Goal: Information Seeking & Learning: Learn about a topic

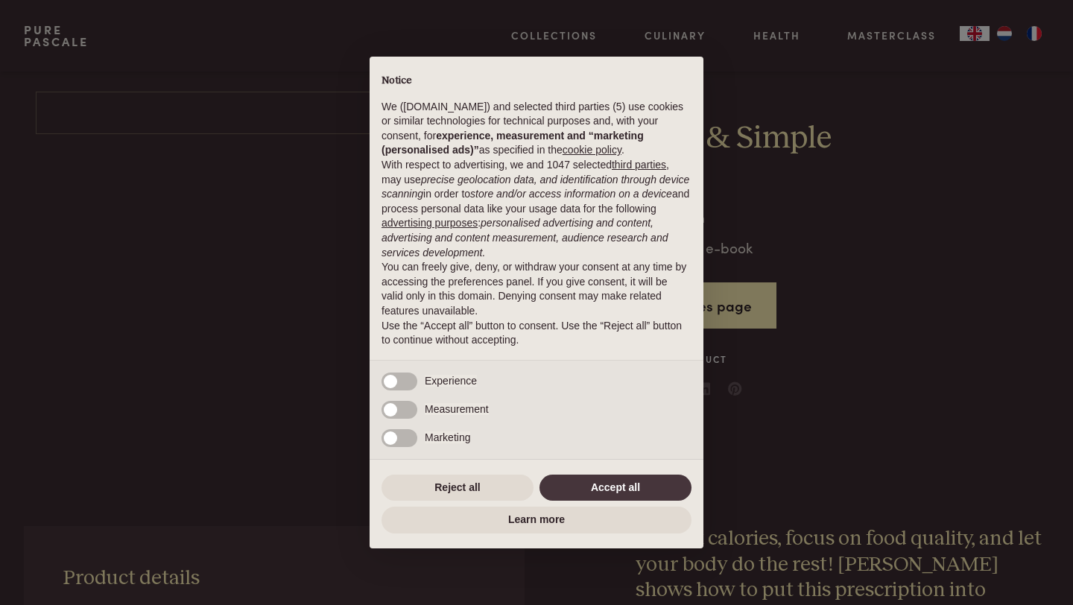
scroll to position [436, 0]
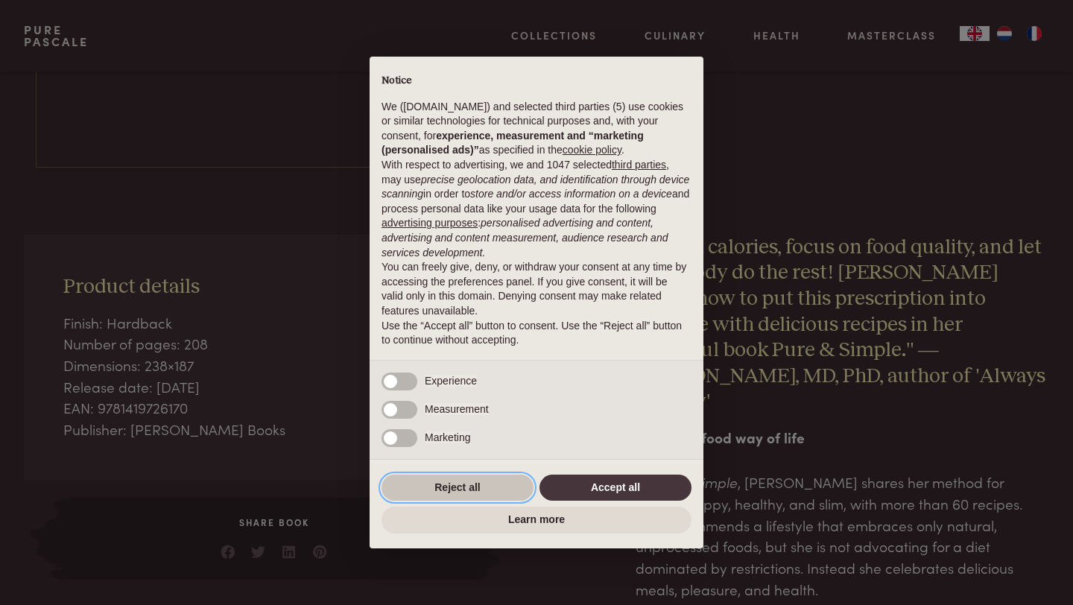
click at [446, 490] on button "Reject all" at bounding box center [458, 488] width 152 height 27
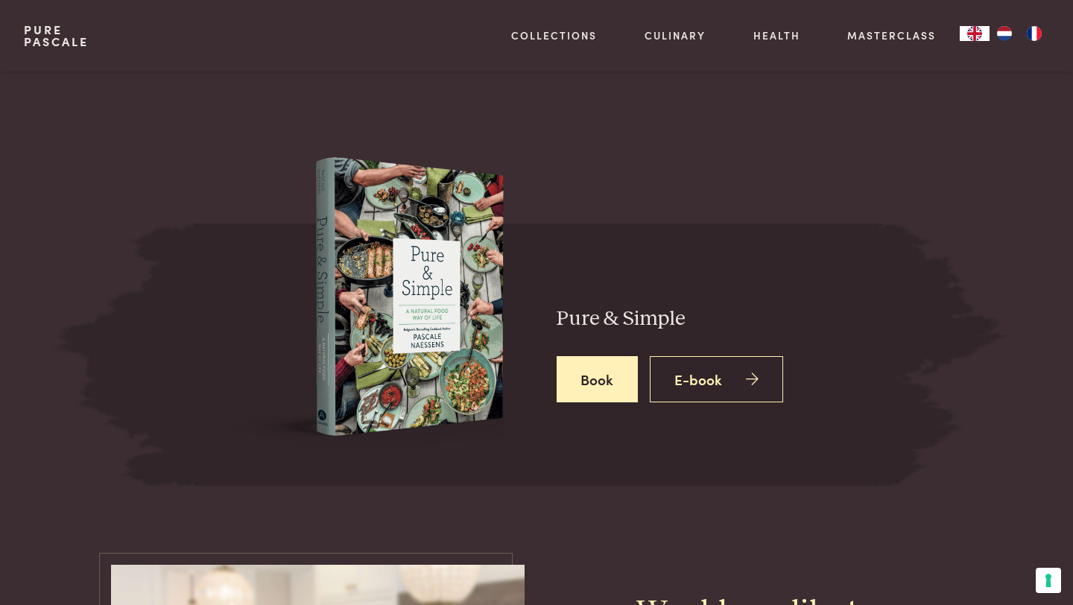
scroll to position [2037, 0]
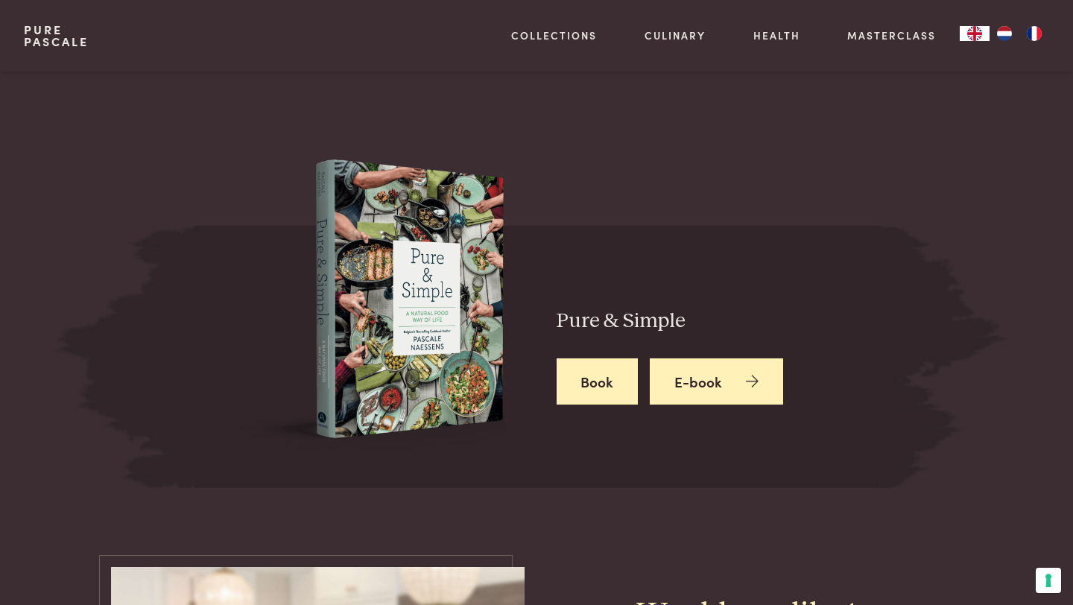
click at [765, 359] on link "E-book" at bounding box center [716, 382] width 133 height 47
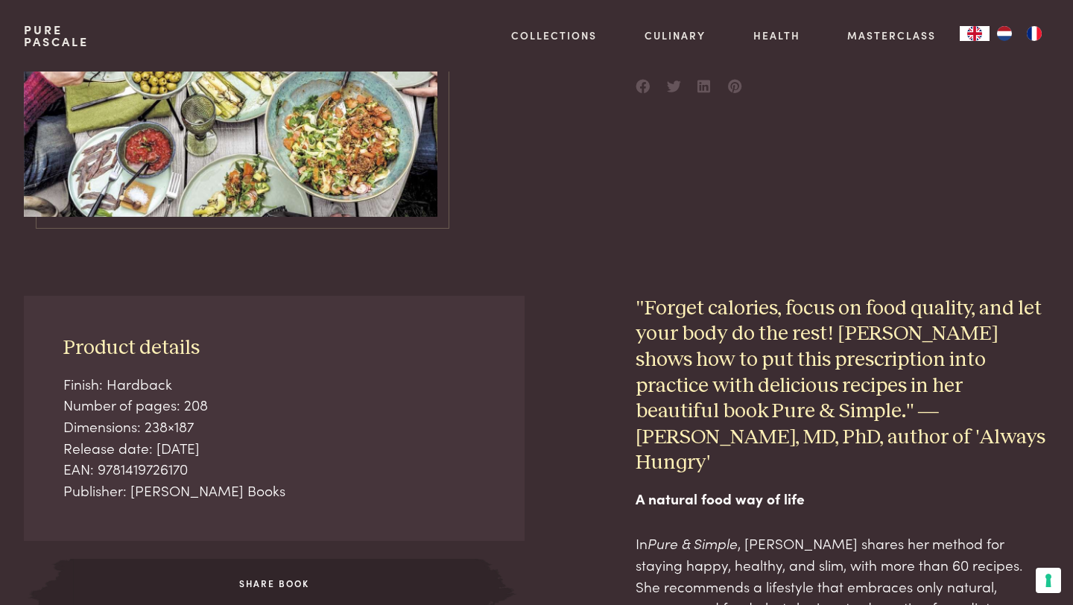
scroll to position [0, 0]
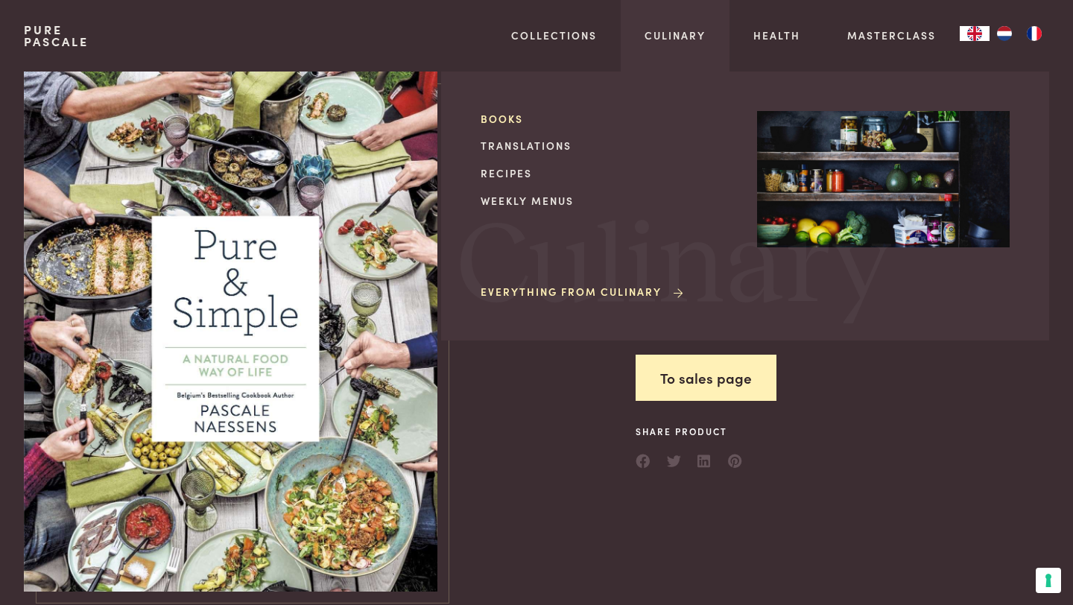
click at [502, 115] on link "Books" at bounding box center [607, 119] width 253 height 16
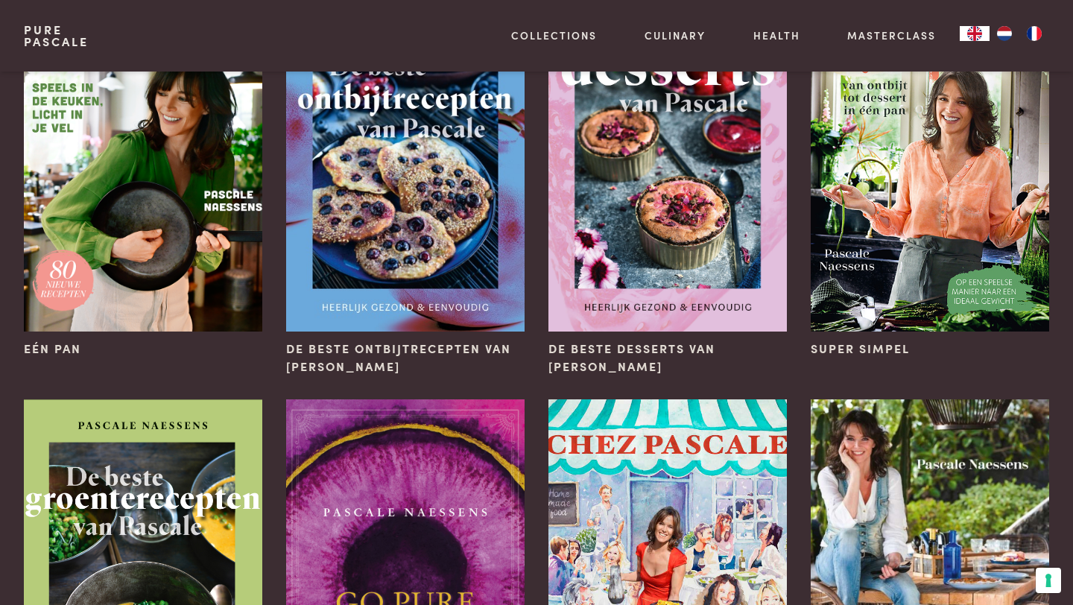
scroll to position [57, 0]
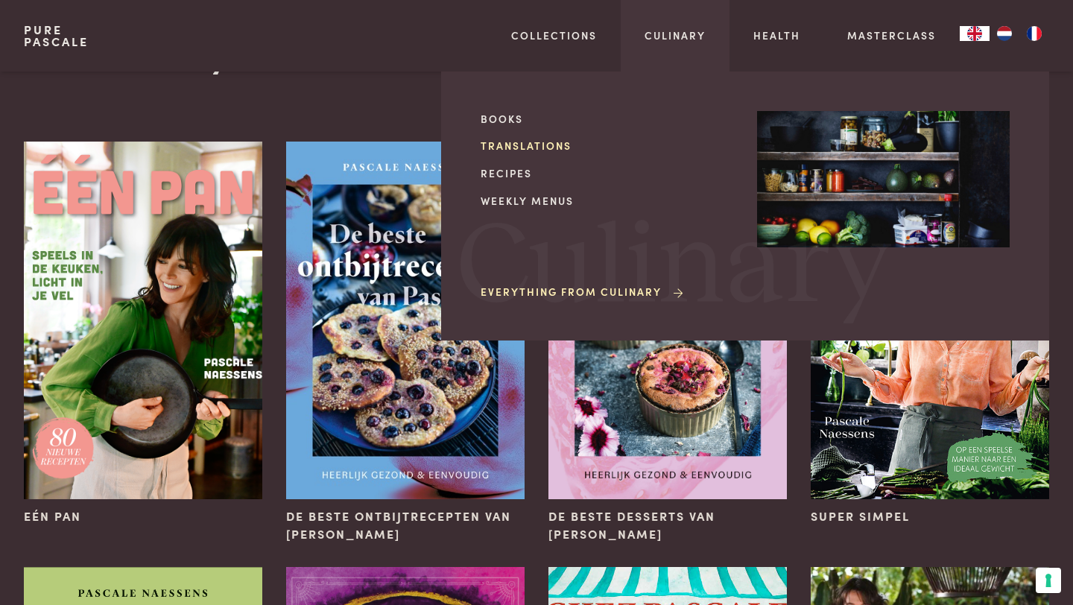
click at [528, 151] on link "Translations" at bounding box center [607, 146] width 253 height 16
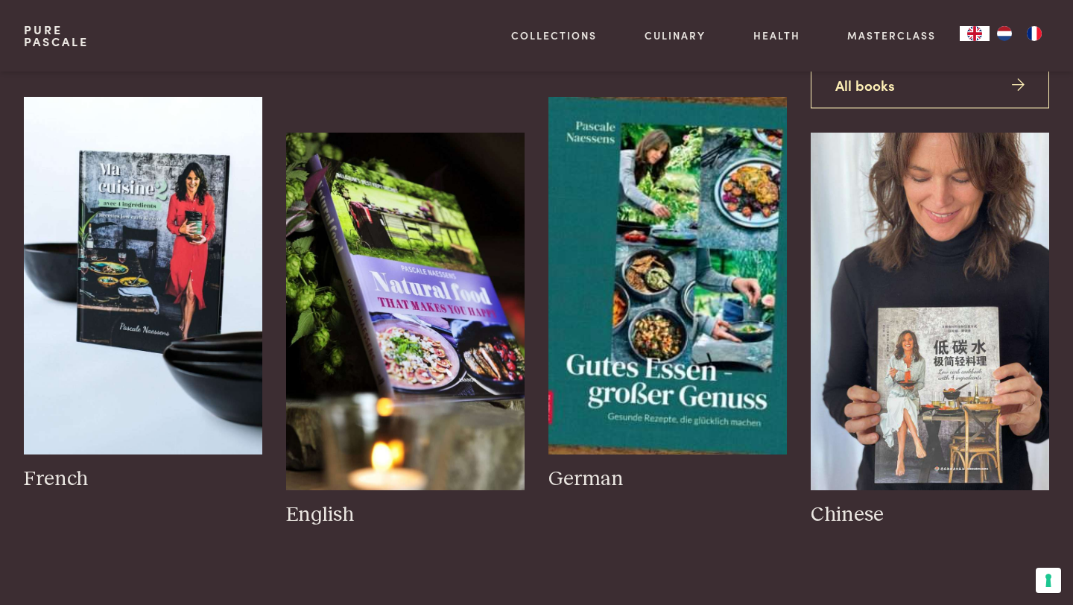
scroll to position [126, 0]
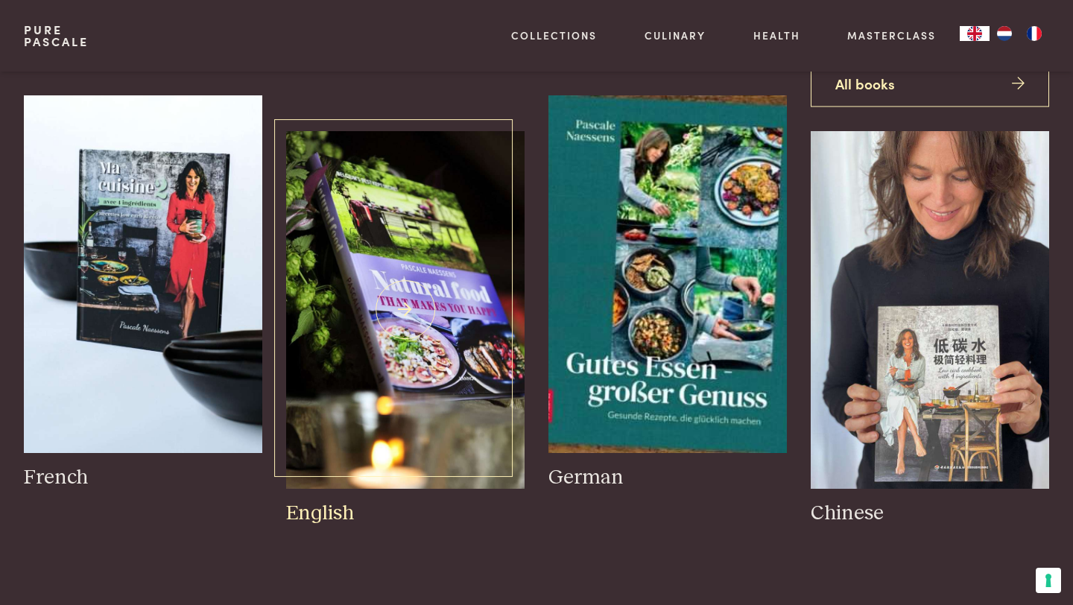
click at [328, 227] on img at bounding box center [405, 310] width 239 height 358
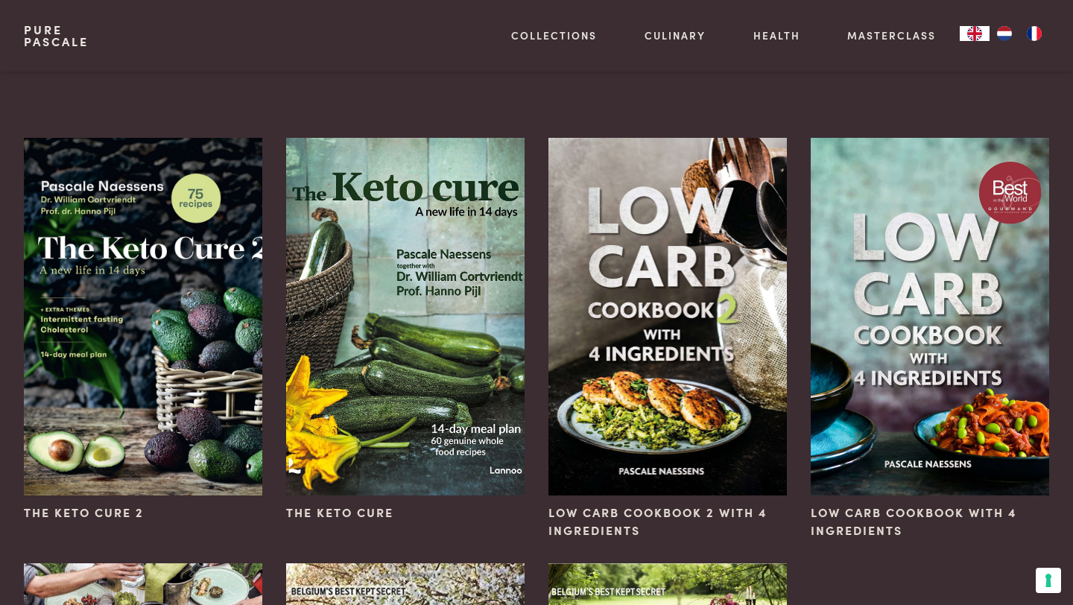
scroll to position [56, 0]
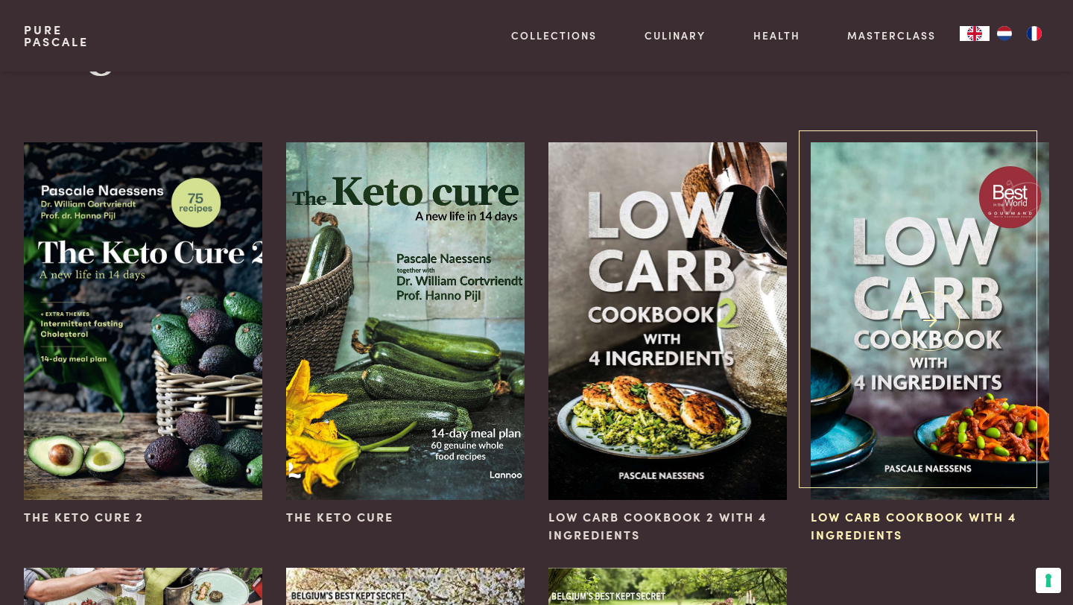
click at [832, 420] on img at bounding box center [930, 321] width 239 height 358
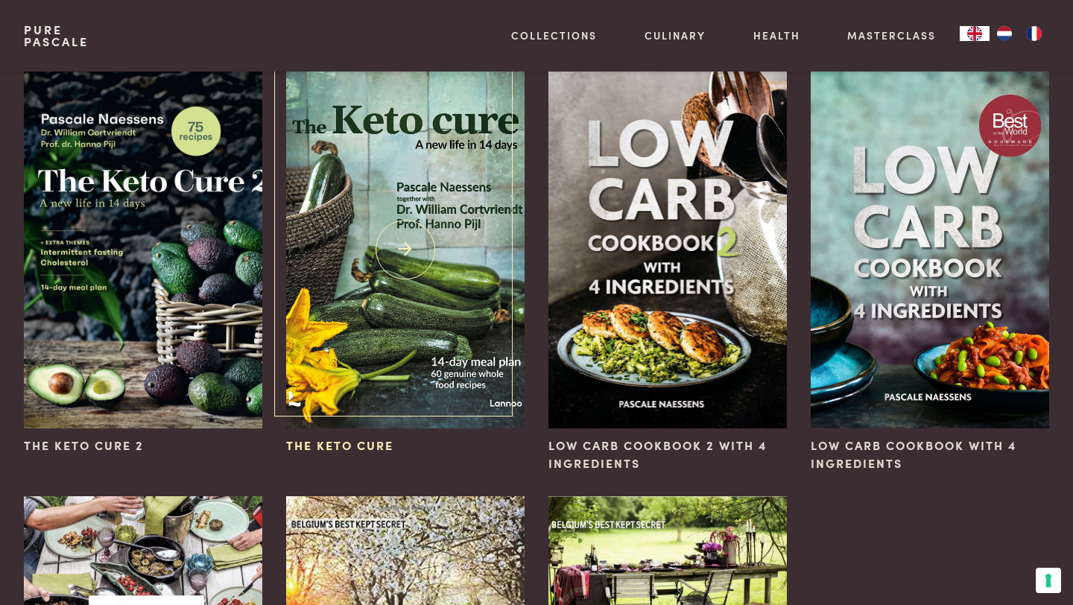
scroll to position [129, 0]
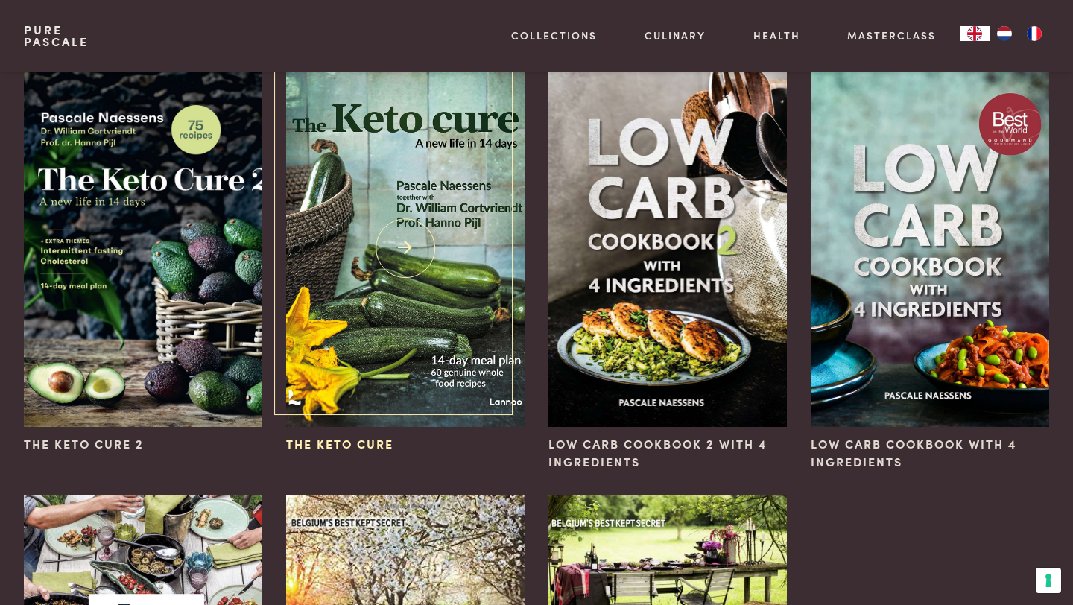
click at [425, 274] on img at bounding box center [405, 248] width 239 height 358
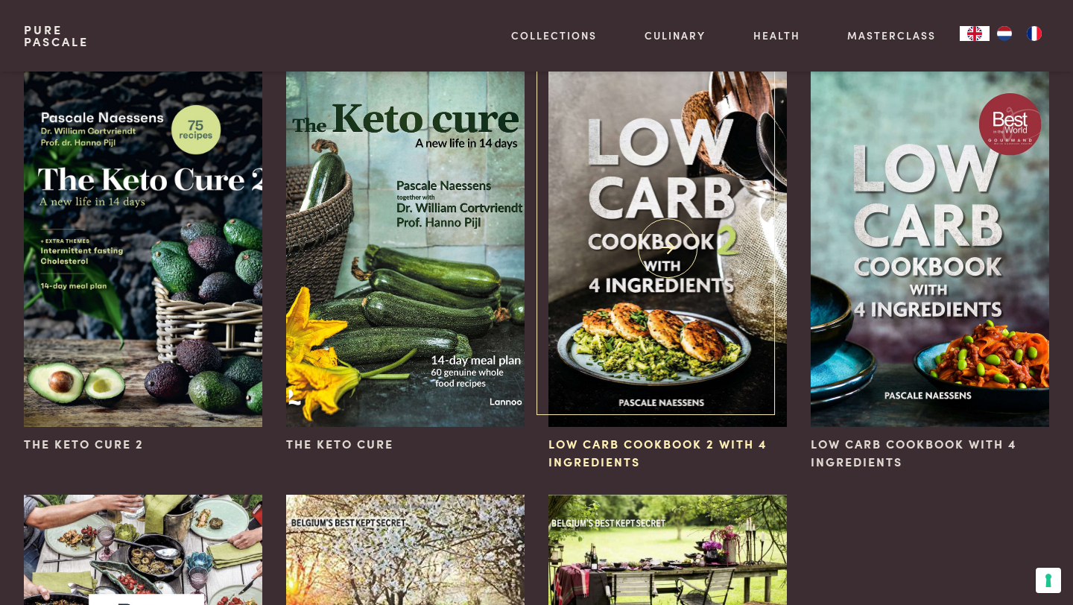
click at [612, 233] on img at bounding box center [668, 248] width 239 height 358
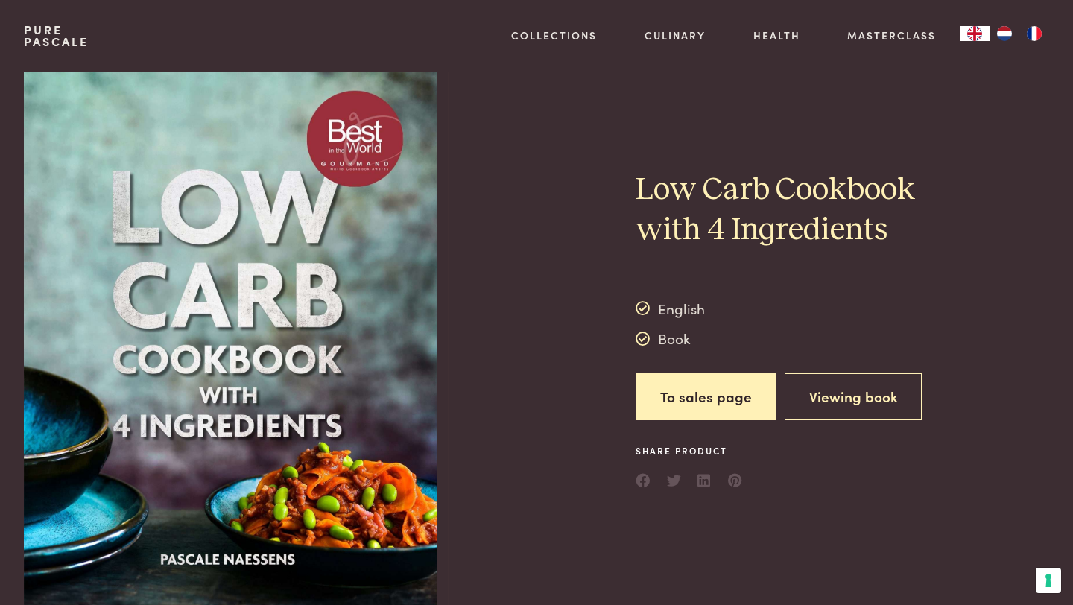
scroll to position [28, 0]
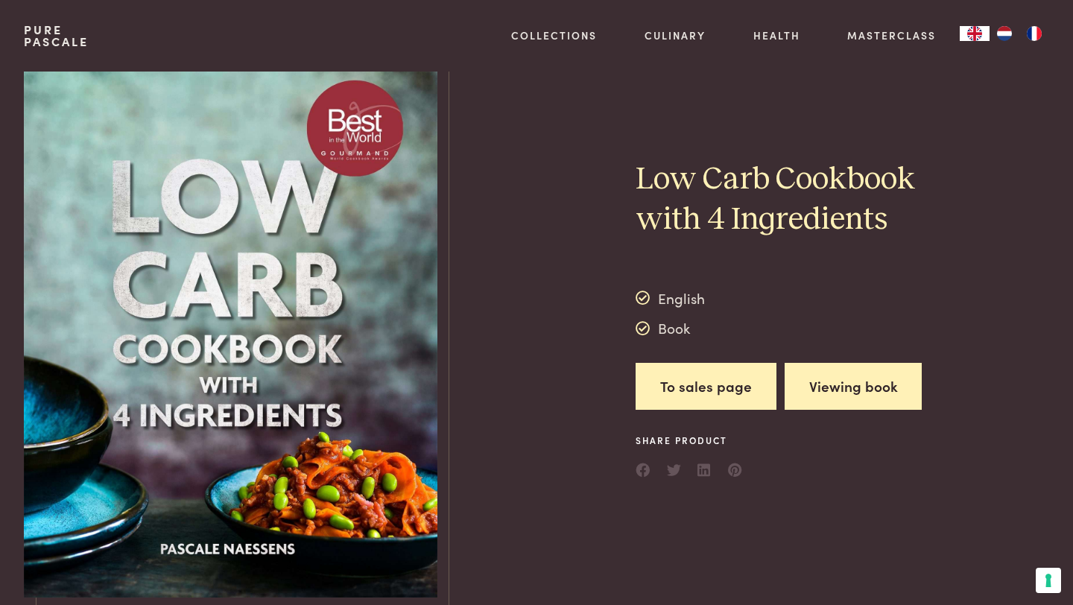
click at [801, 380] on button "Viewing book" at bounding box center [854, 386] width 138 height 47
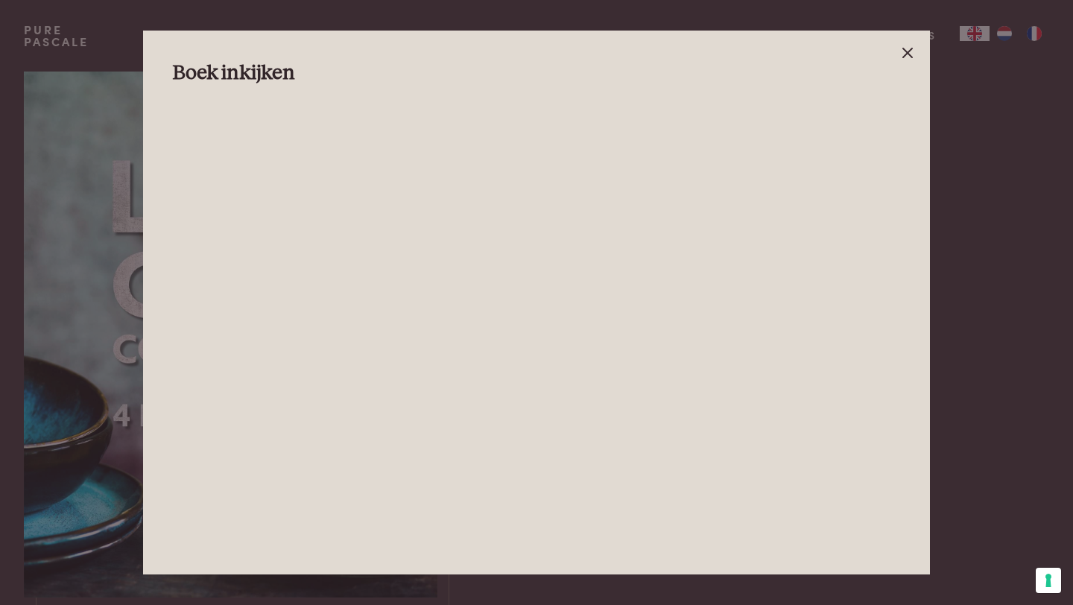
click at [910, 54] on line at bounding box center [907, 52] width 9 height 9
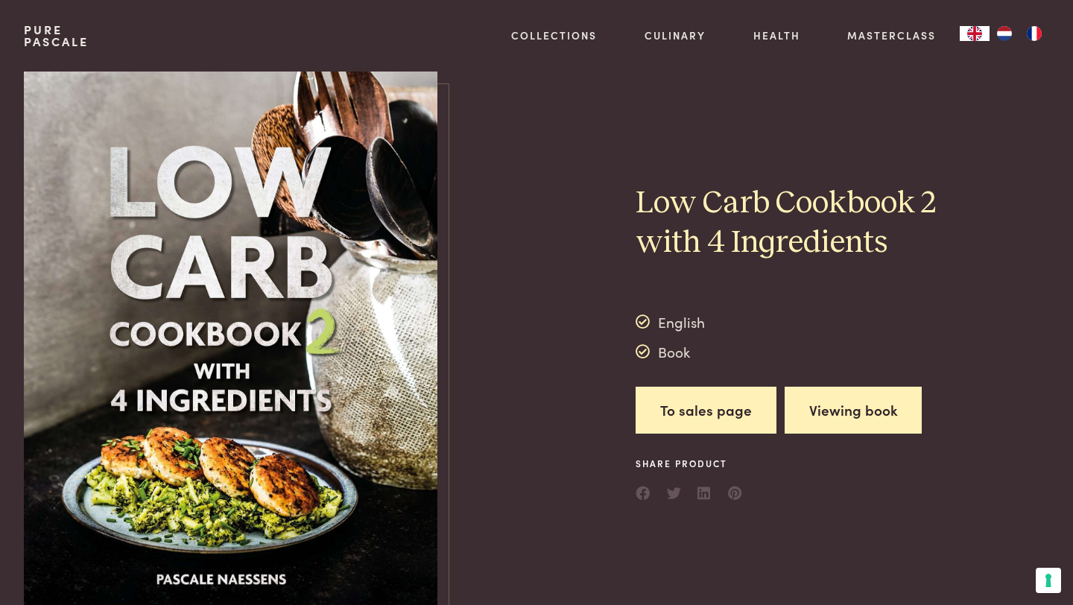
click at [807, 399] on button "Viewing book" at bounding box center [854, 410] width 138 height 47
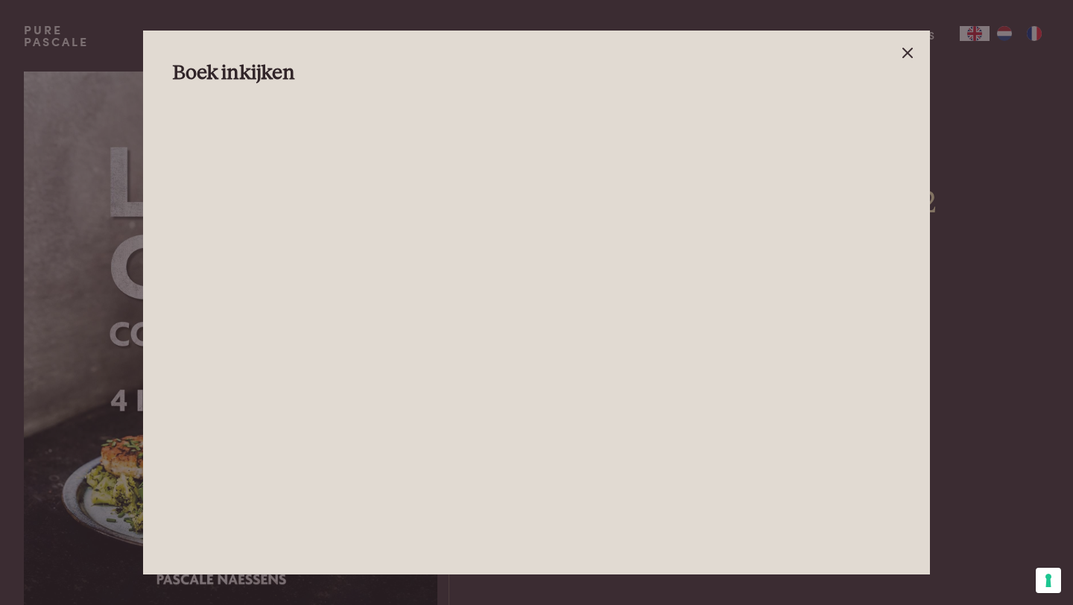
click at [908, 49] on icon at bounding box center [908, 53] width 18 height 18
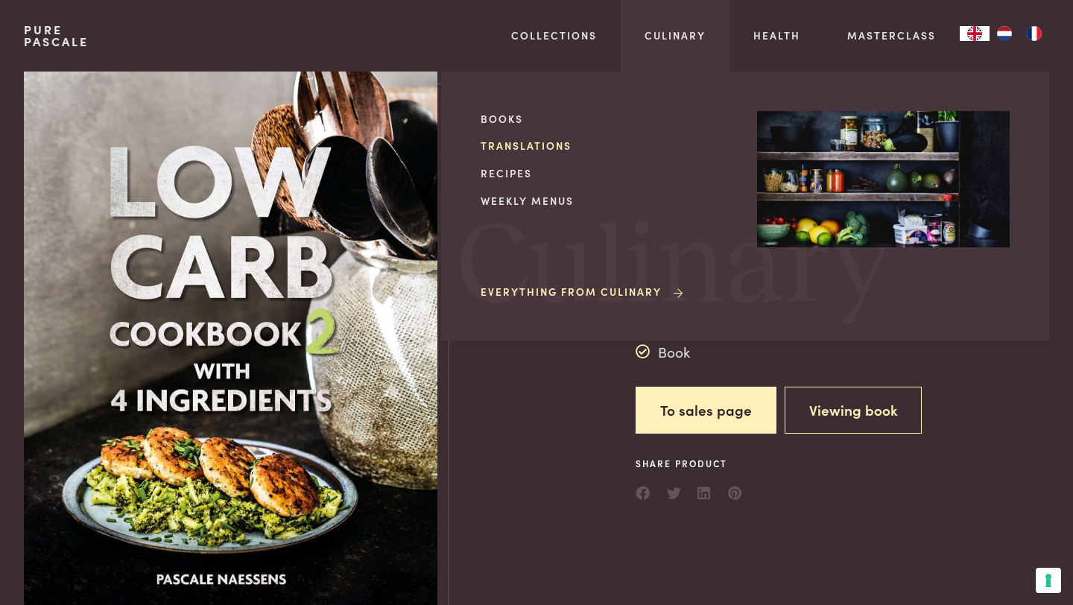
click at [506, 138] on link "Translations" at bounding box center [607, 146] width 253 height 16
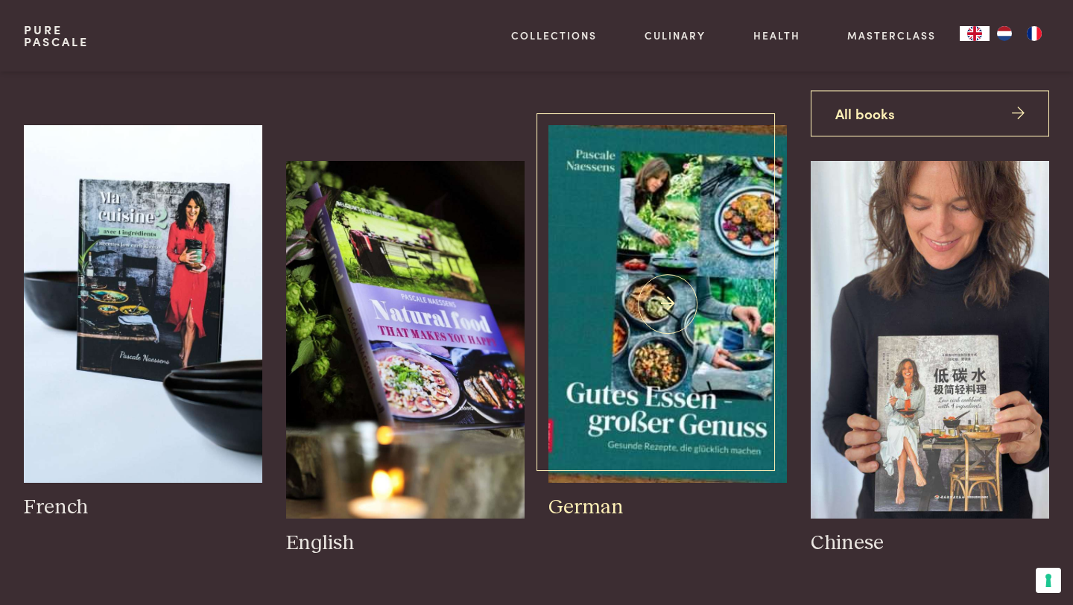
scroll to position [122, 0]
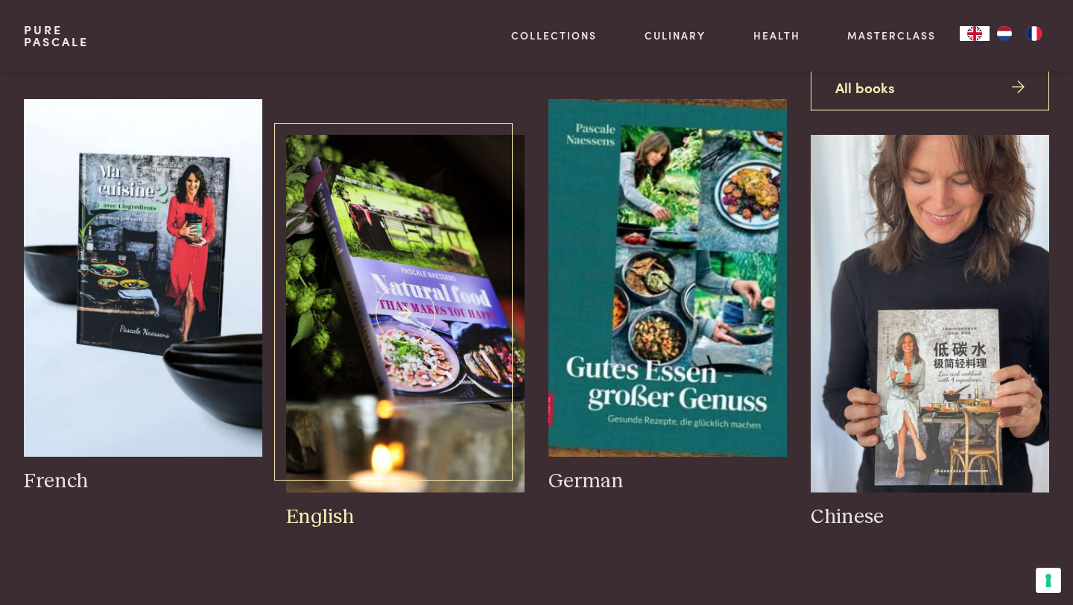
click at [409, 298] on img at bounding box center [405, 314] width 239 height 358
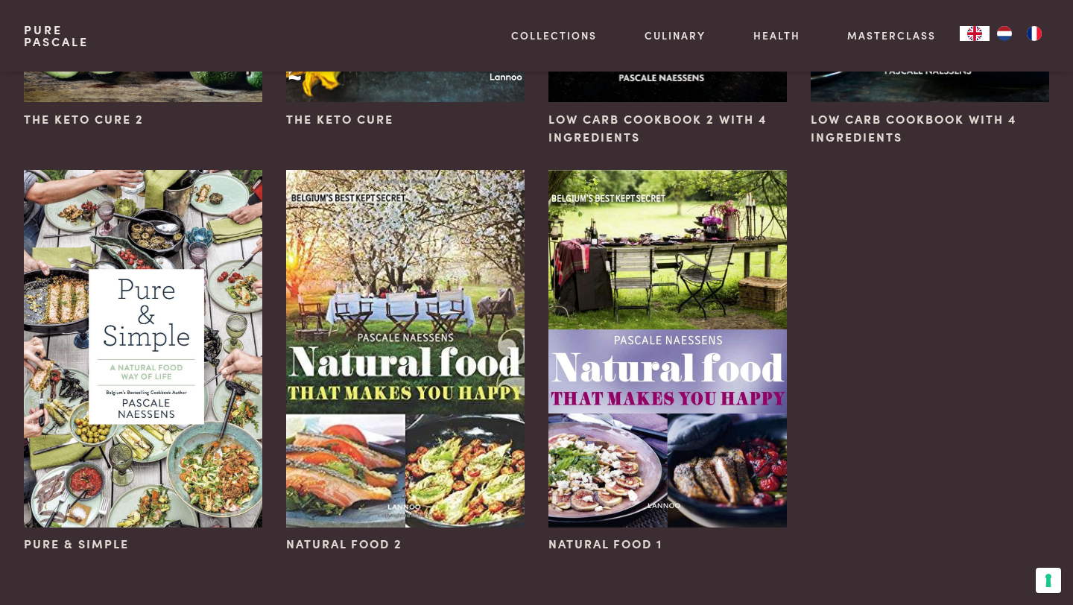
scroll to position [464, 0]
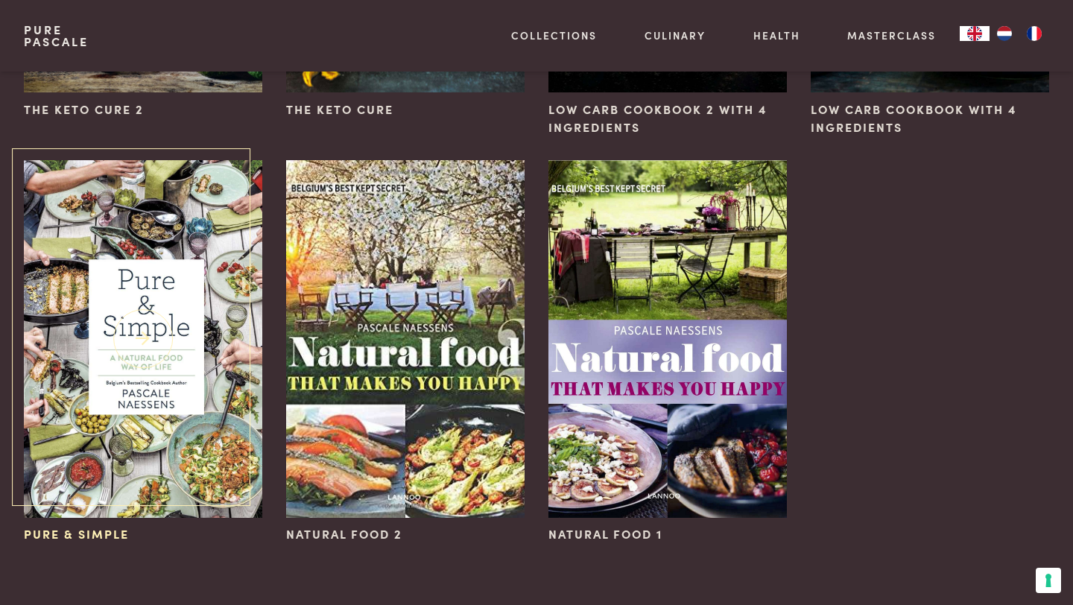
click at [166, 300] on img at bounding box center [143, 339] width 239 height 358
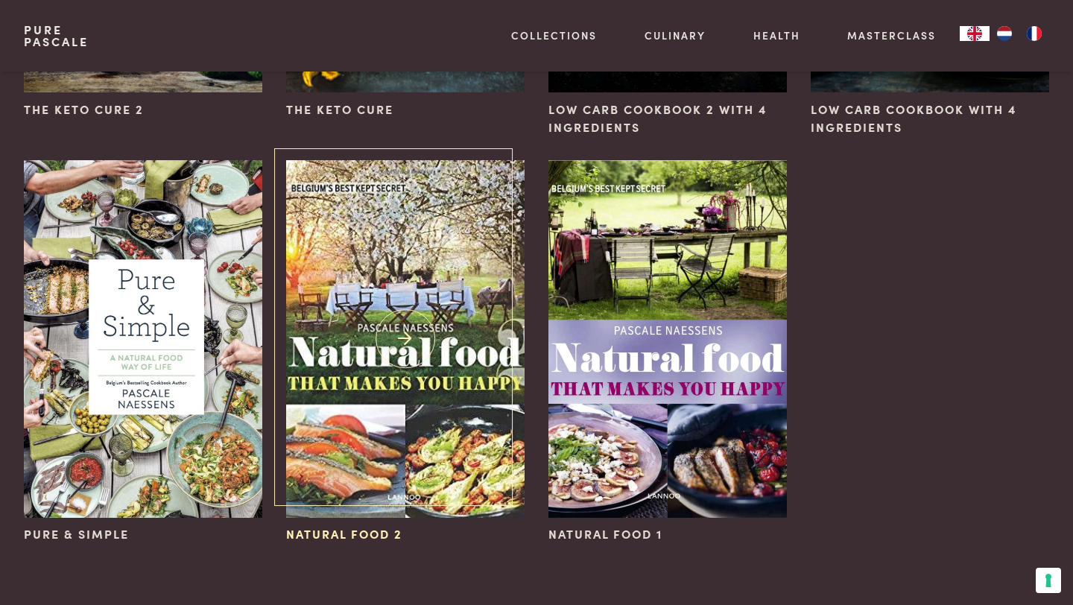
click at [347, 285] on img at bounding box center [405, 339] width 239 height 358
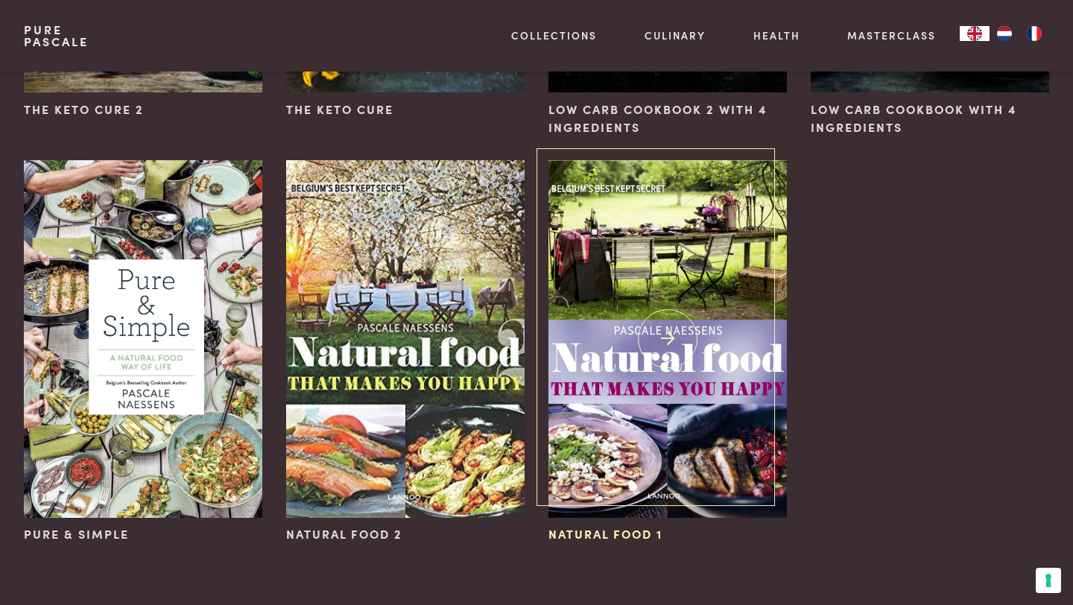
click at [564, 282] on img at bounding box center [668, 339] width 239 height 358
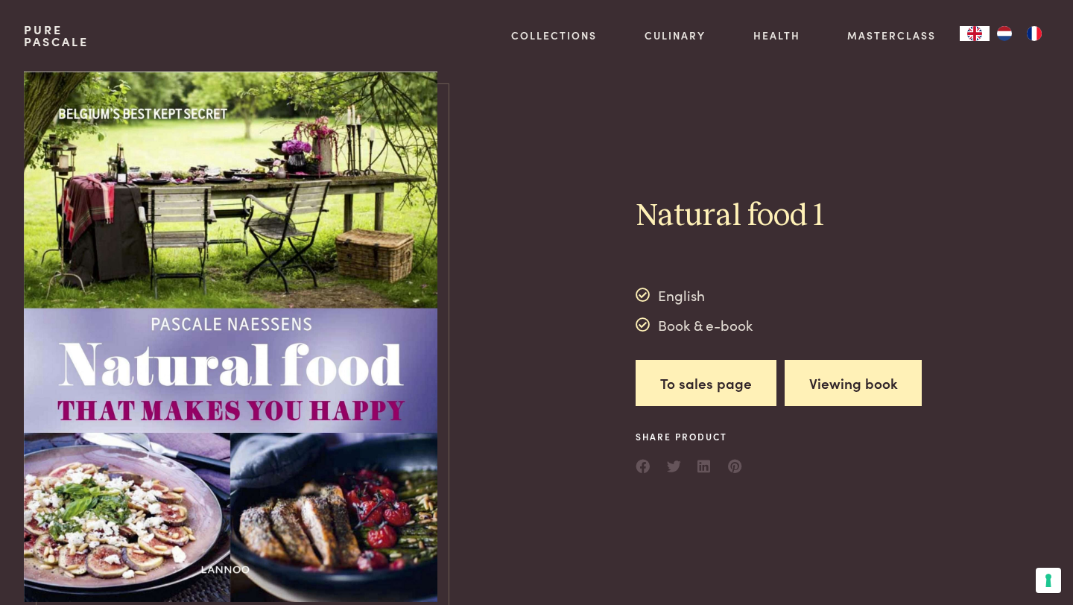
click at [817, 374] on button "Viewing book" at bounding box center [854, 383] width 138 height 47
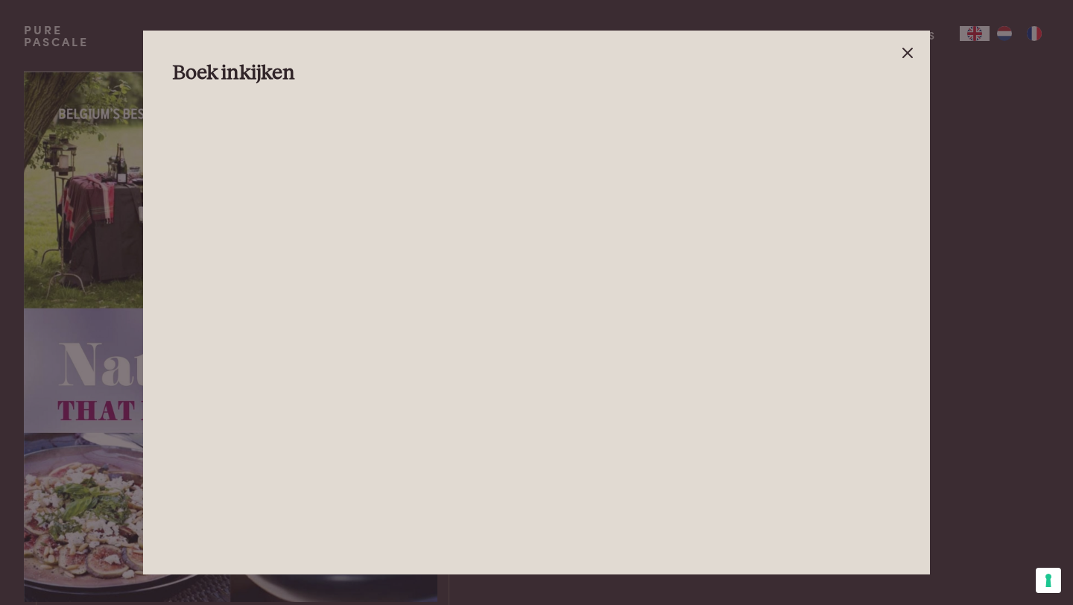
click at [904, 60] on icon at bounding box center [908, 53] width 18 height 18
